Goal: Find specific page/section: Find specific page/section

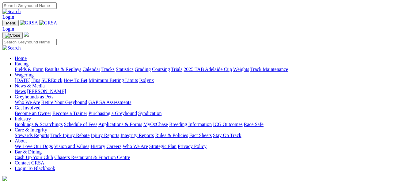
scroll to position [205, 0]
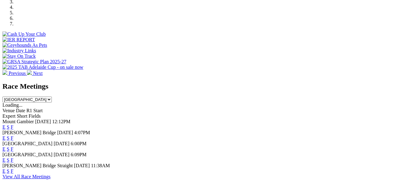
click at [13, 169] on link "F" at bounding box center [12, 171] width 3 height 5
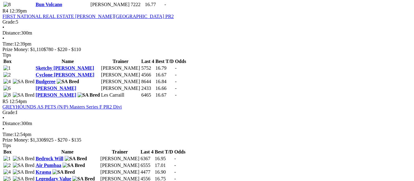
scroll to position [661, 0]
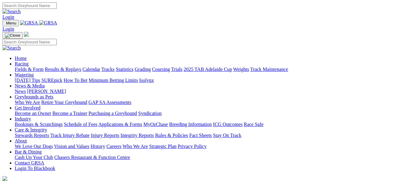
scroll to position [205, 0]
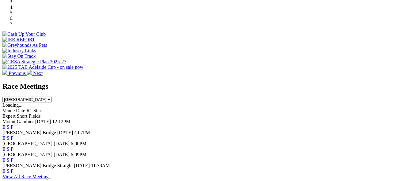
click at [13, 158] on link "F" at bounding box center [12, 160] width 3 height 5
